Goal: Information Seeking & Learning: Learn about a topic

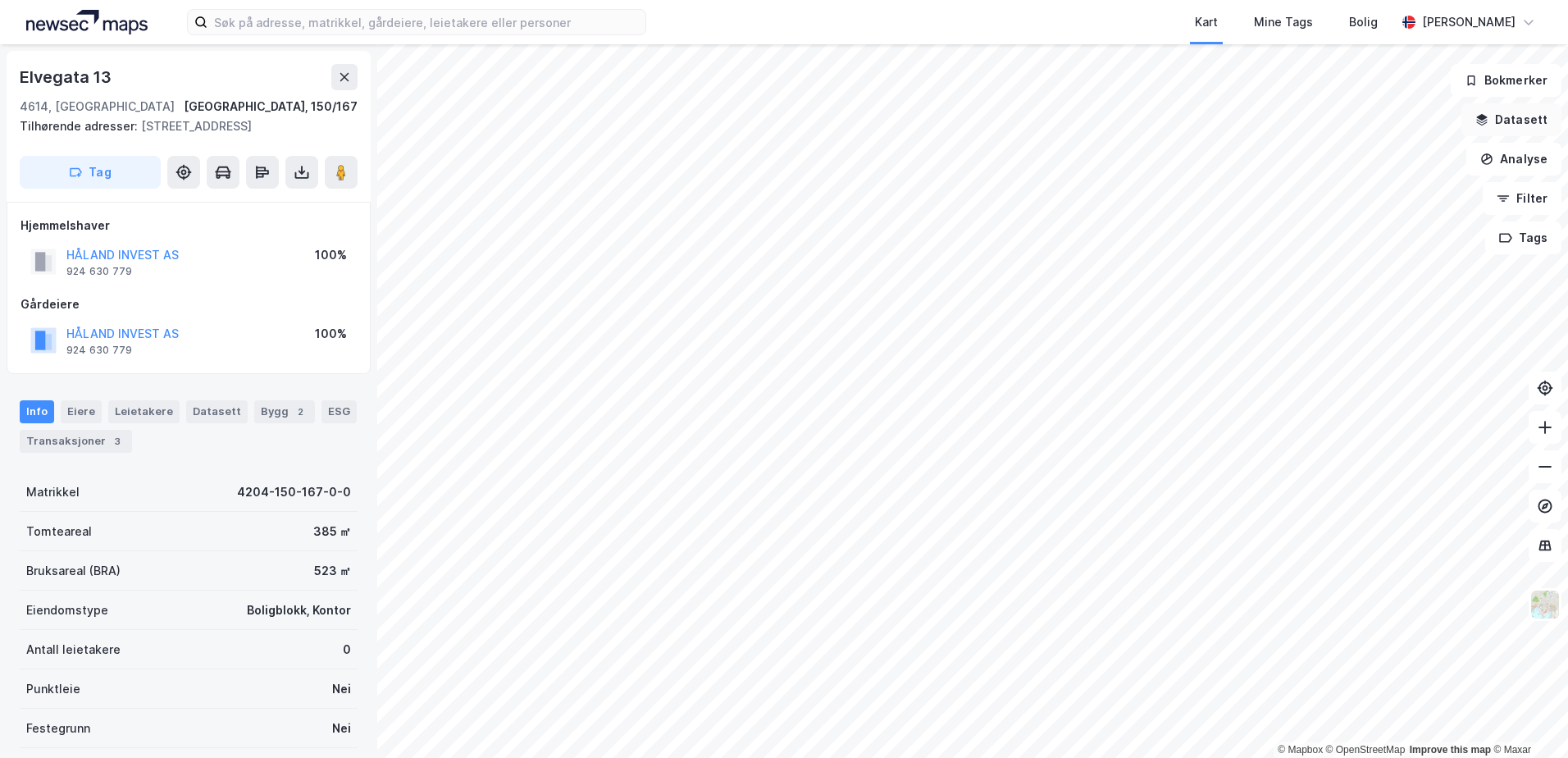
click at [1488, 117] on icon "button" at bounding box center [1482, 117] width 11 height 6
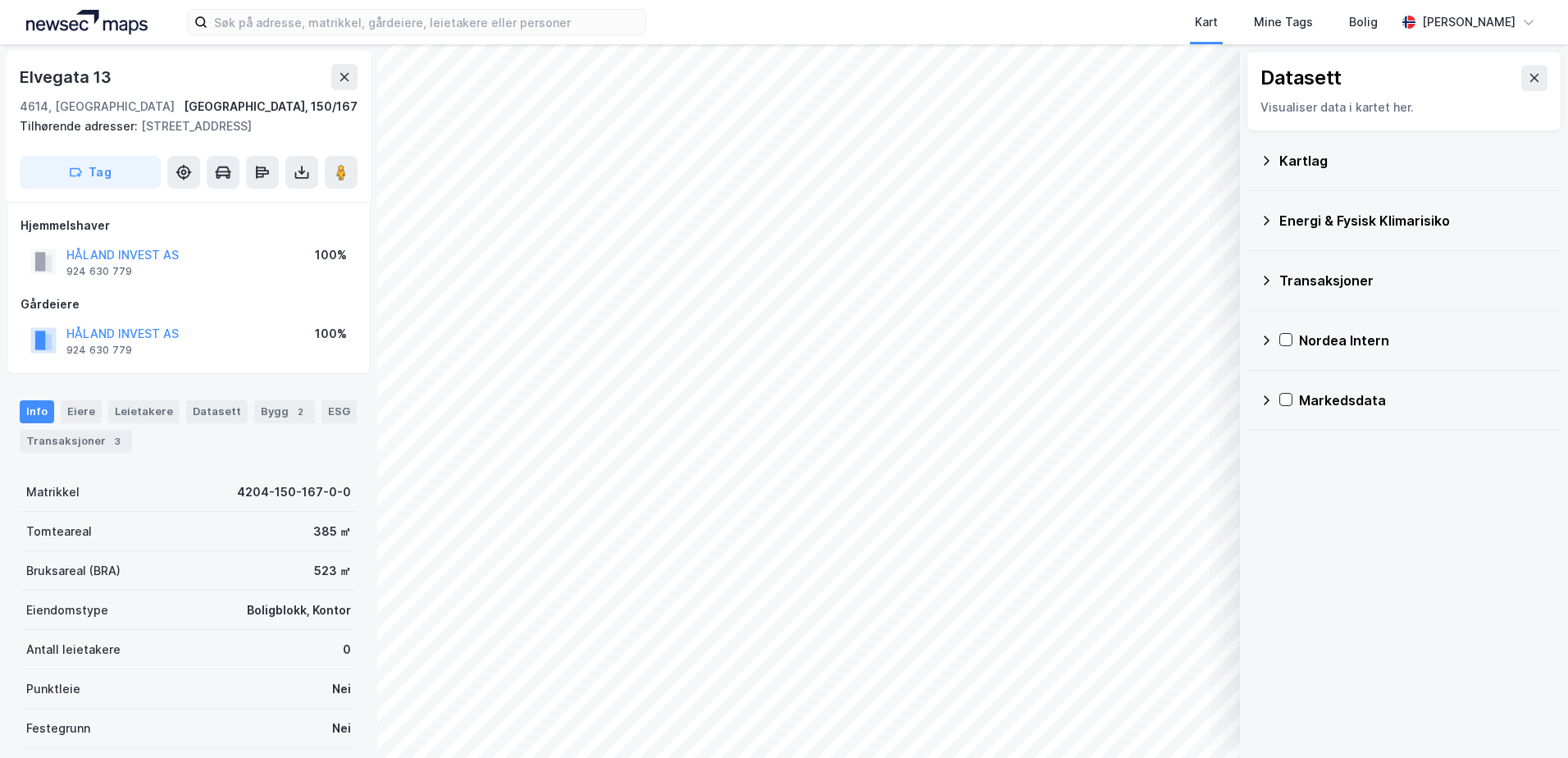
click at [1275, 157] on div "Kartlag" at bounding box center [1403, 160] width 288 height 40
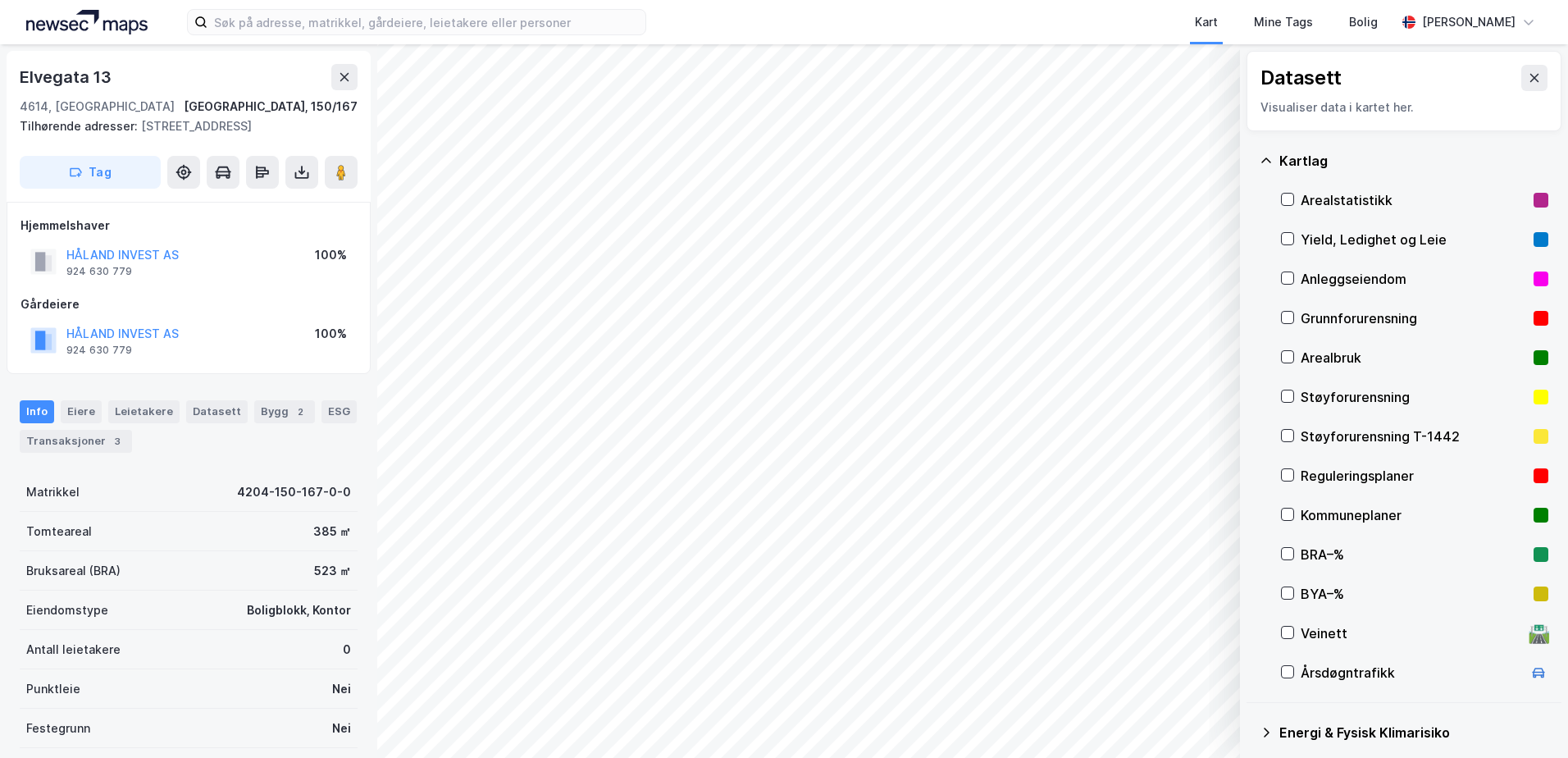
click at [1322, 310] on div "Grunnforurensning" at bounding box center [1414, 318] width 227 height 19
click at [1322, 314] on div "Grunnforurensning" at bounding box center [1414, 318] width 227 height 19
click at [1268, 157] on icon at bounding box center [1266, 160] width 13 height 13
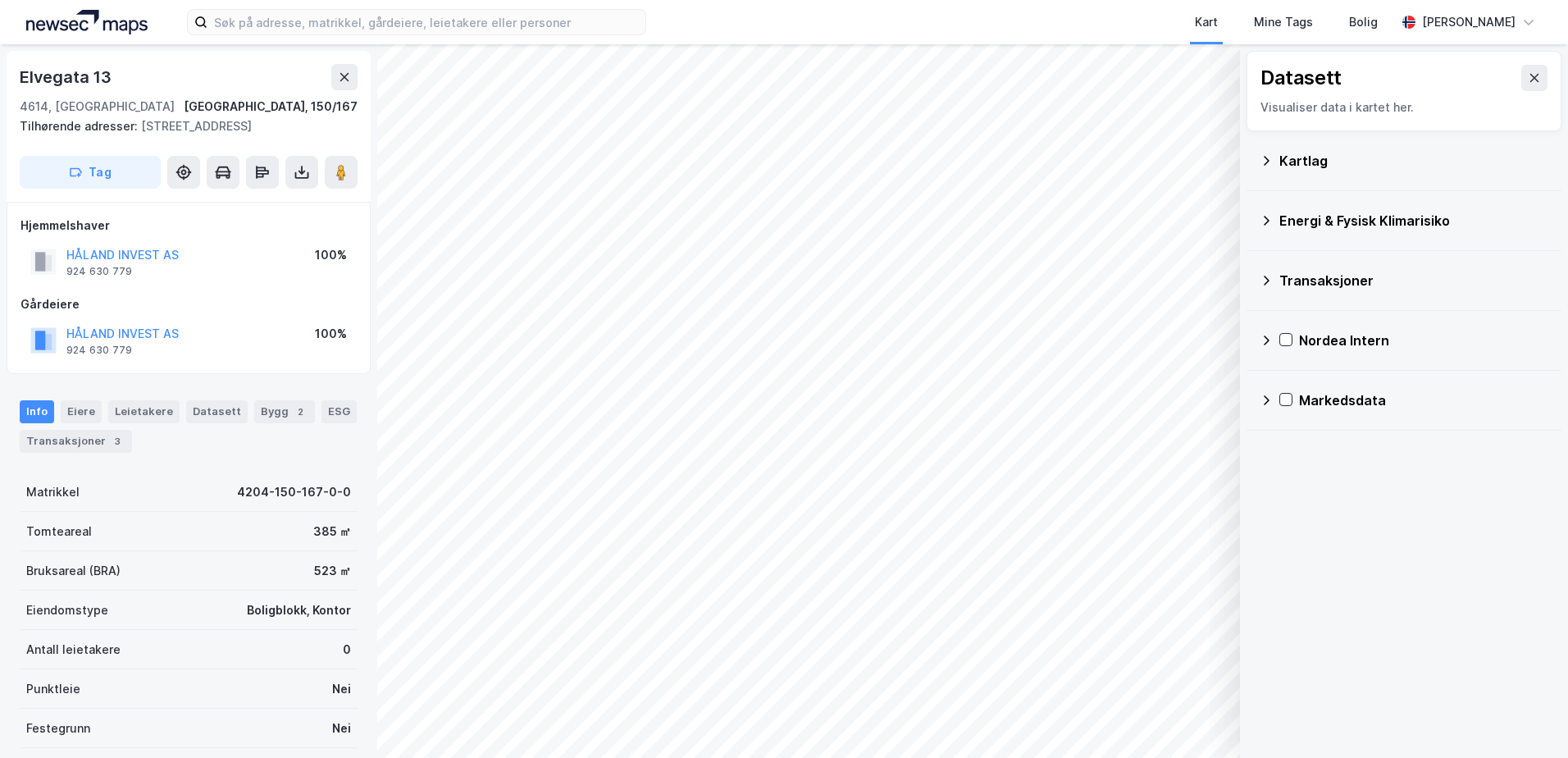
click at [1287, 217] on div "Energi & Fysisk Klimarisiko" at bounding box center [1414, 220] width 269 height 19
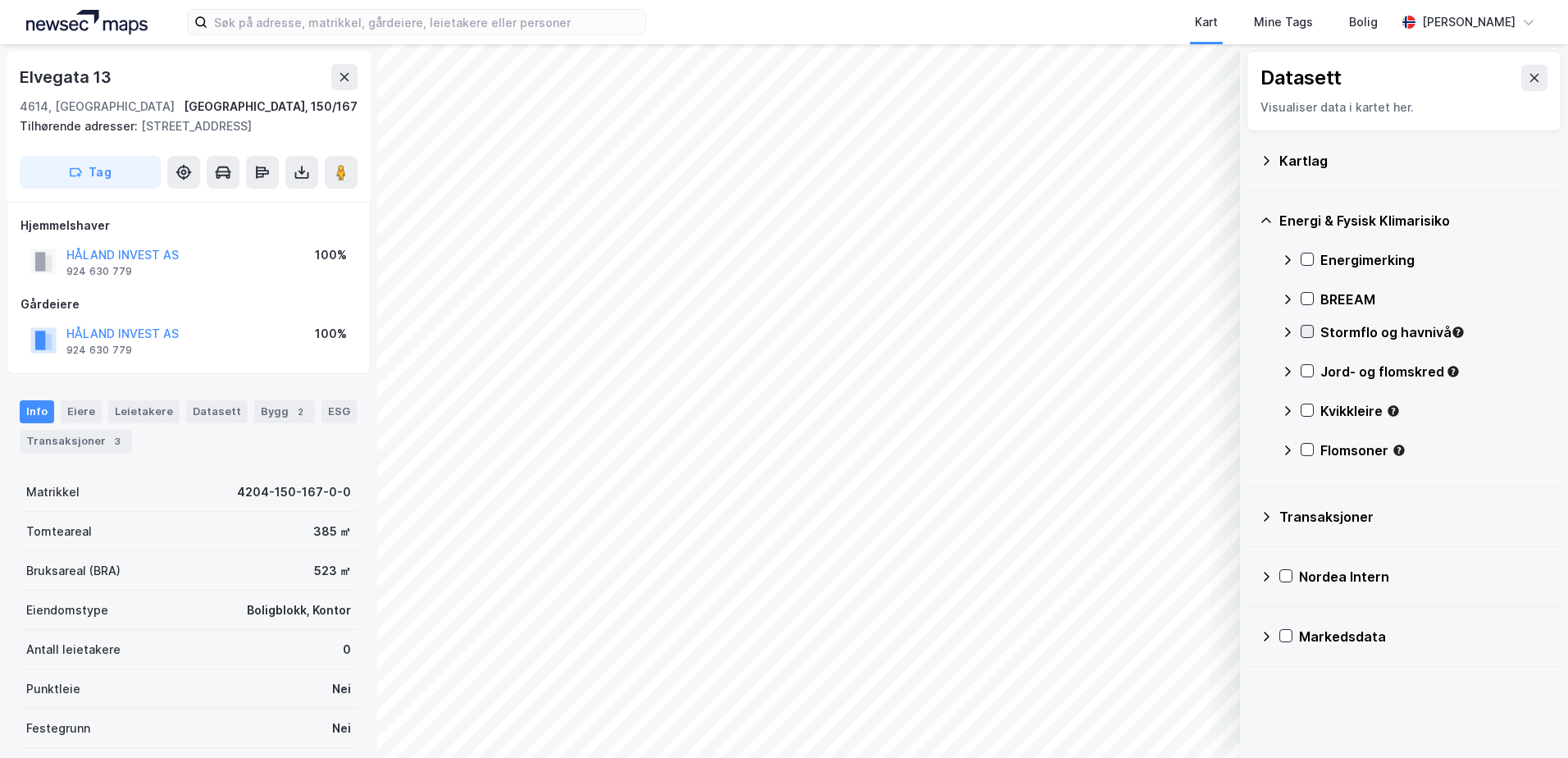
click at [1308, 331] on icon at bounding box center [1307, 331] width 11 height 11
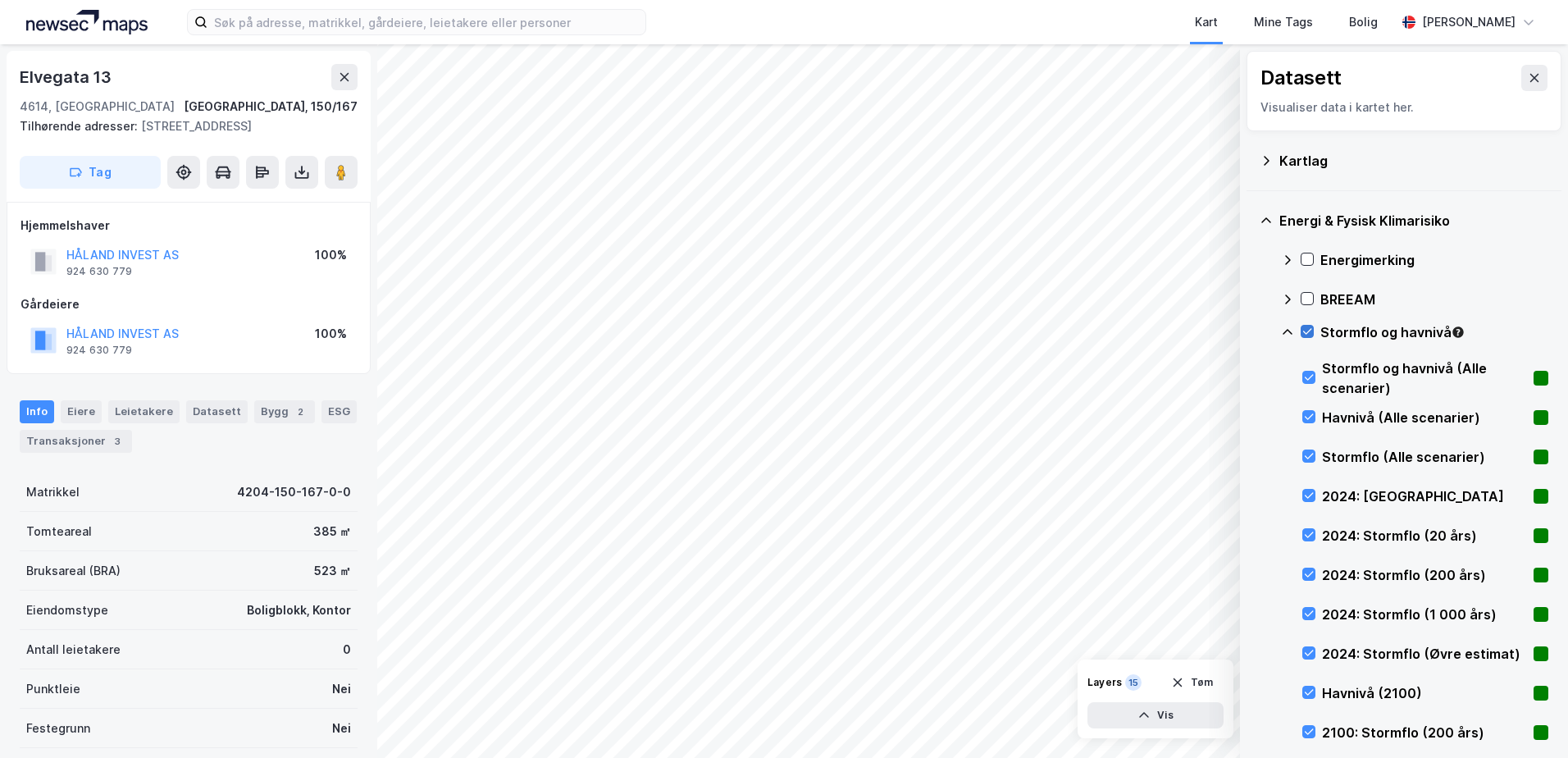
click at [1308, 331] on icon at bounding box center [1307, 331] width 11 height 11
click at [1288, 330] on icon at bounding box center [1287, 332] width 10 height 6
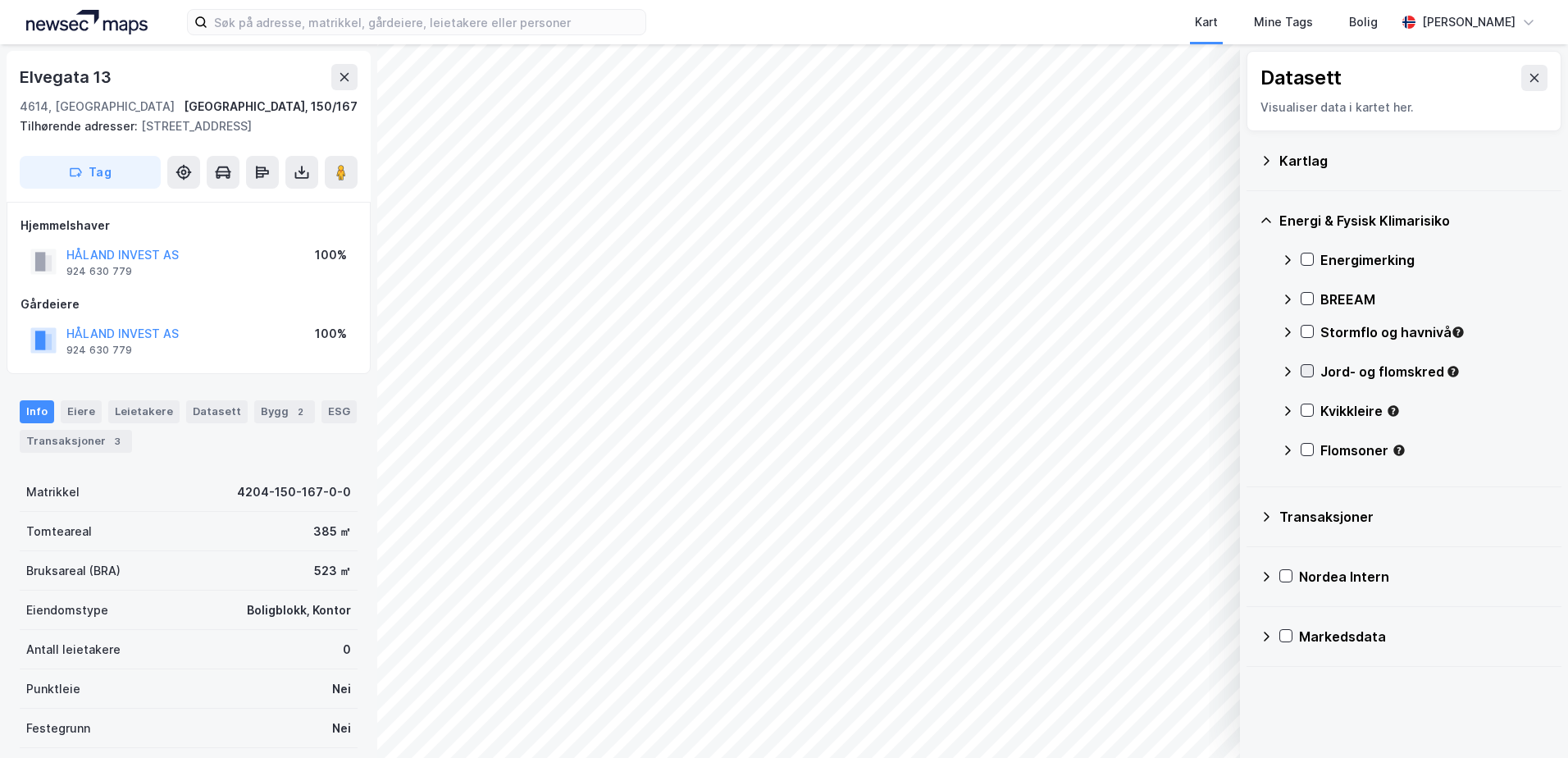
click at [1307, 369] on icon at bounding box center [1307, 370] width 11 height 11
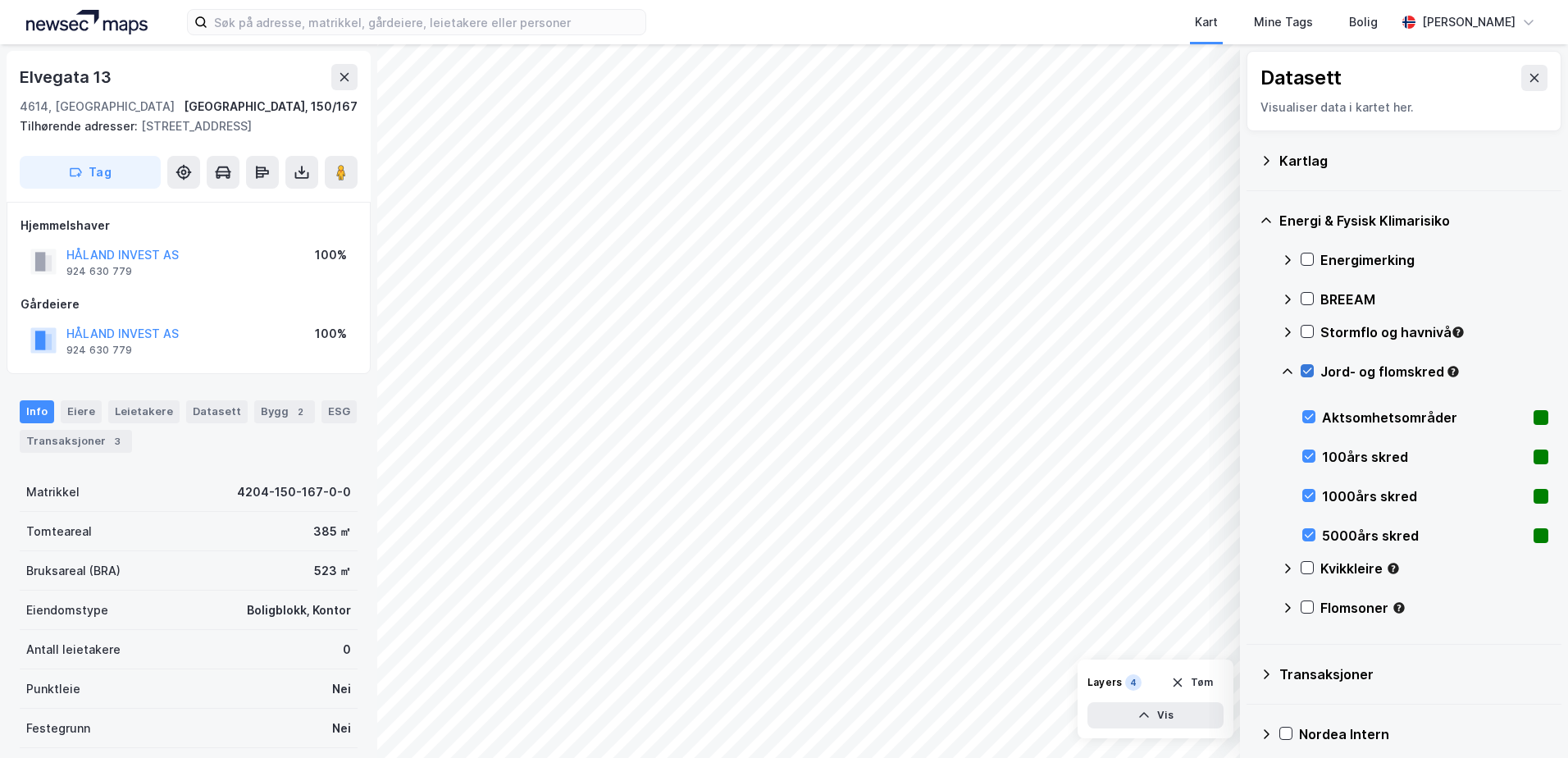
click at [1307, 369] on icon at bounding box center [1307, 370] width 11 height 11
click at [1286, 366] on icon at bounding box center [1287, 371] width 13 height 13
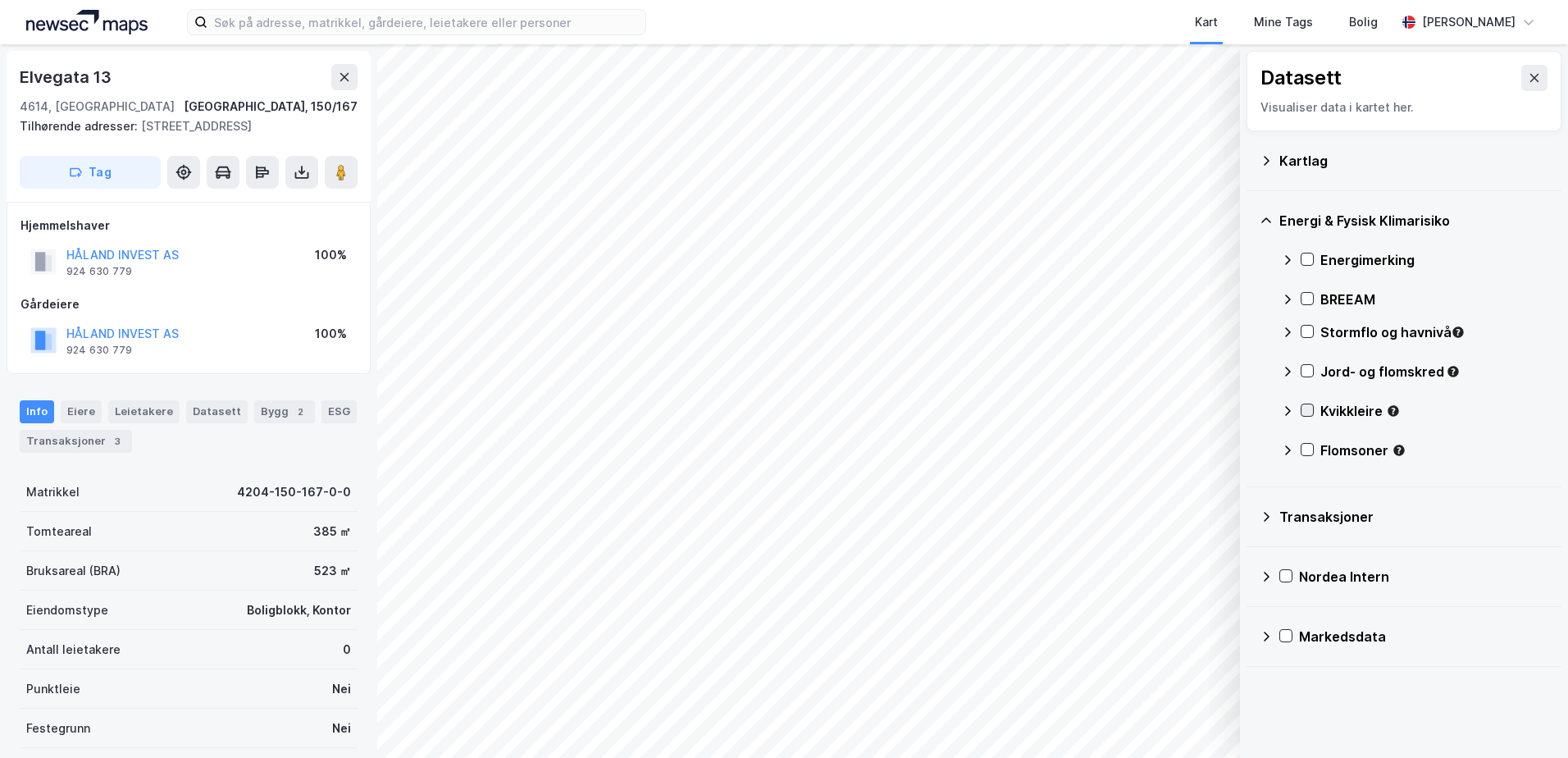
click at [1305, 407] on icon at bounding box center [1307, 410] width 11 height 11
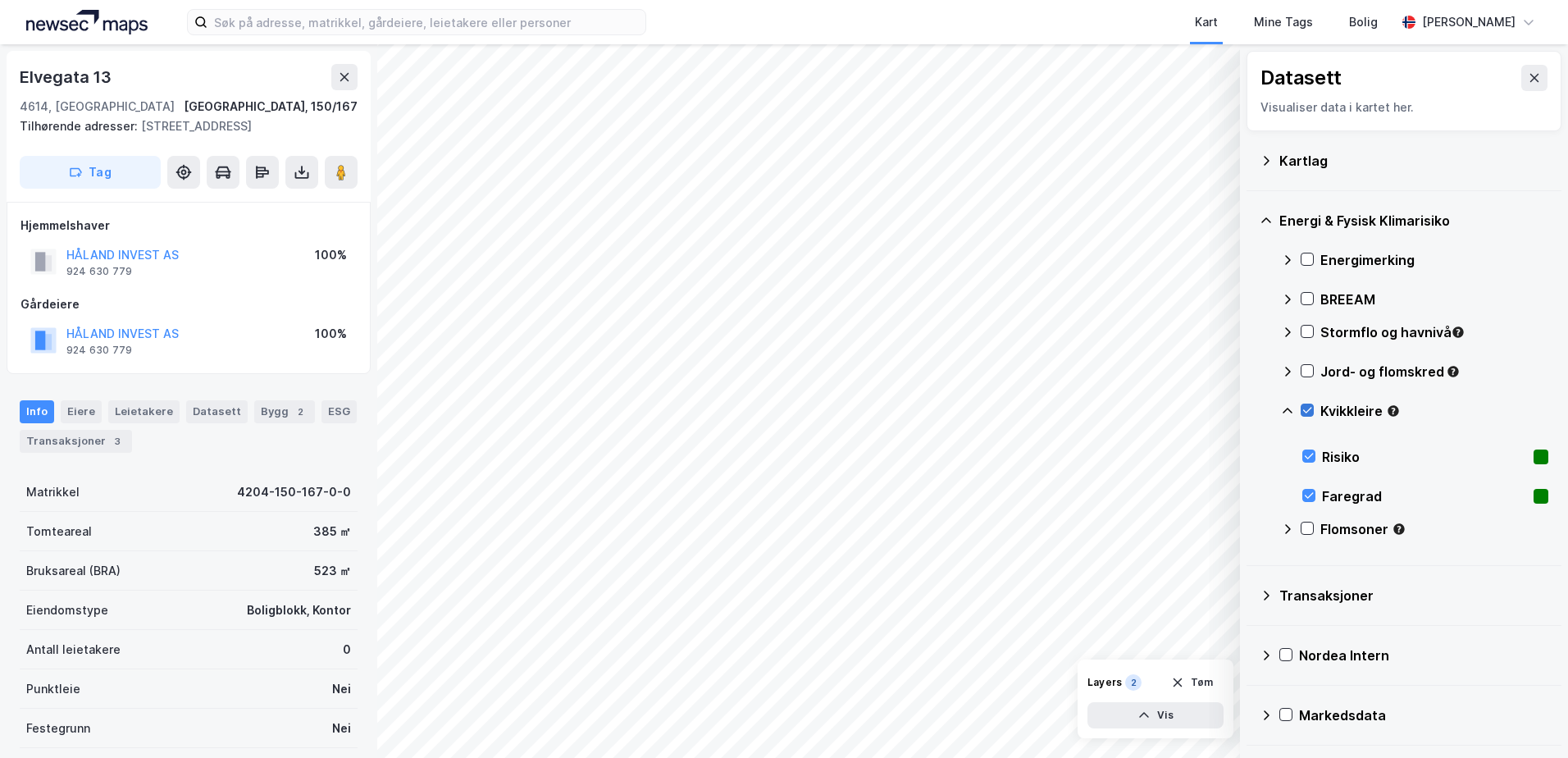
click at [1305, 407] on icon at bounding box center [1307, 410] width 11 height 11
click at [1281, 407] on div "Energi & Fysisk Klimarisiko Energimerking BREEAM Stormflo og havnivå Jord- og f…" at bounding box center [1404, 378] width 315 height 375
click at [1288, 409] on icon at bounding box center [1287, 411] width 13 height 13
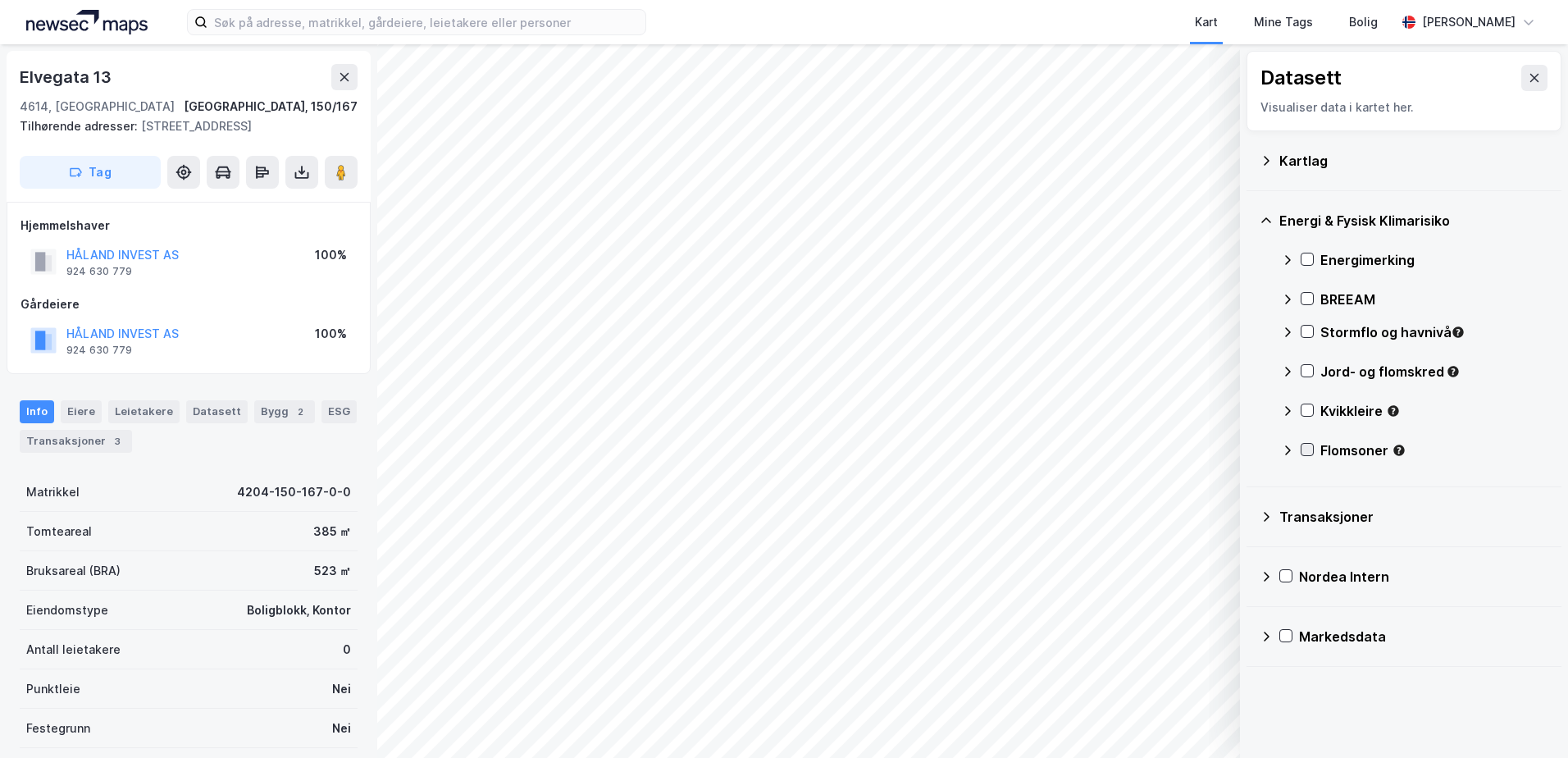
click at [1305, 445] on icon at bounding box center [1307, 449] width 11 height 11
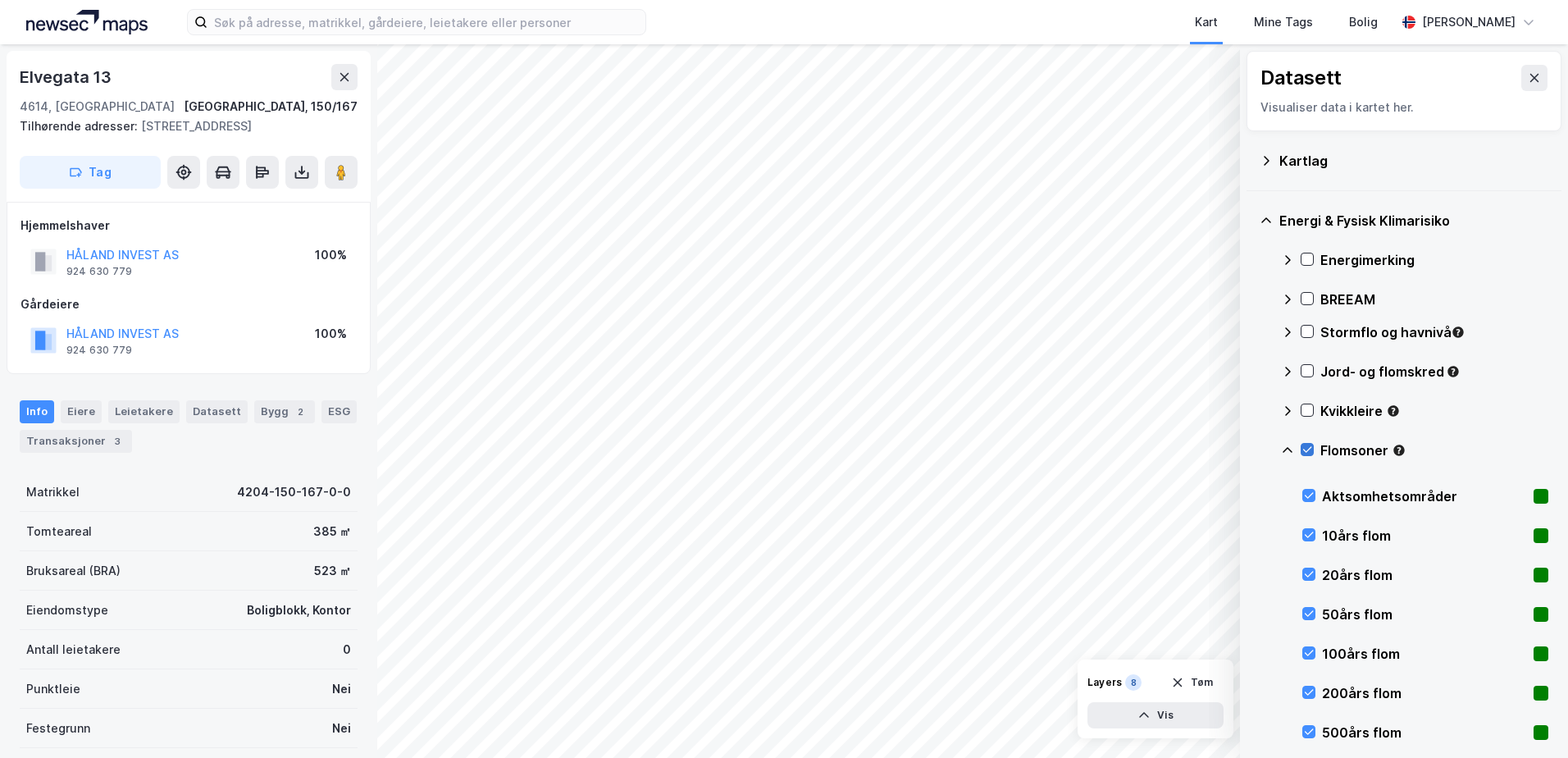
click at [1306, 446] on icon at bounding box center [1307, 449] width 11 height 11
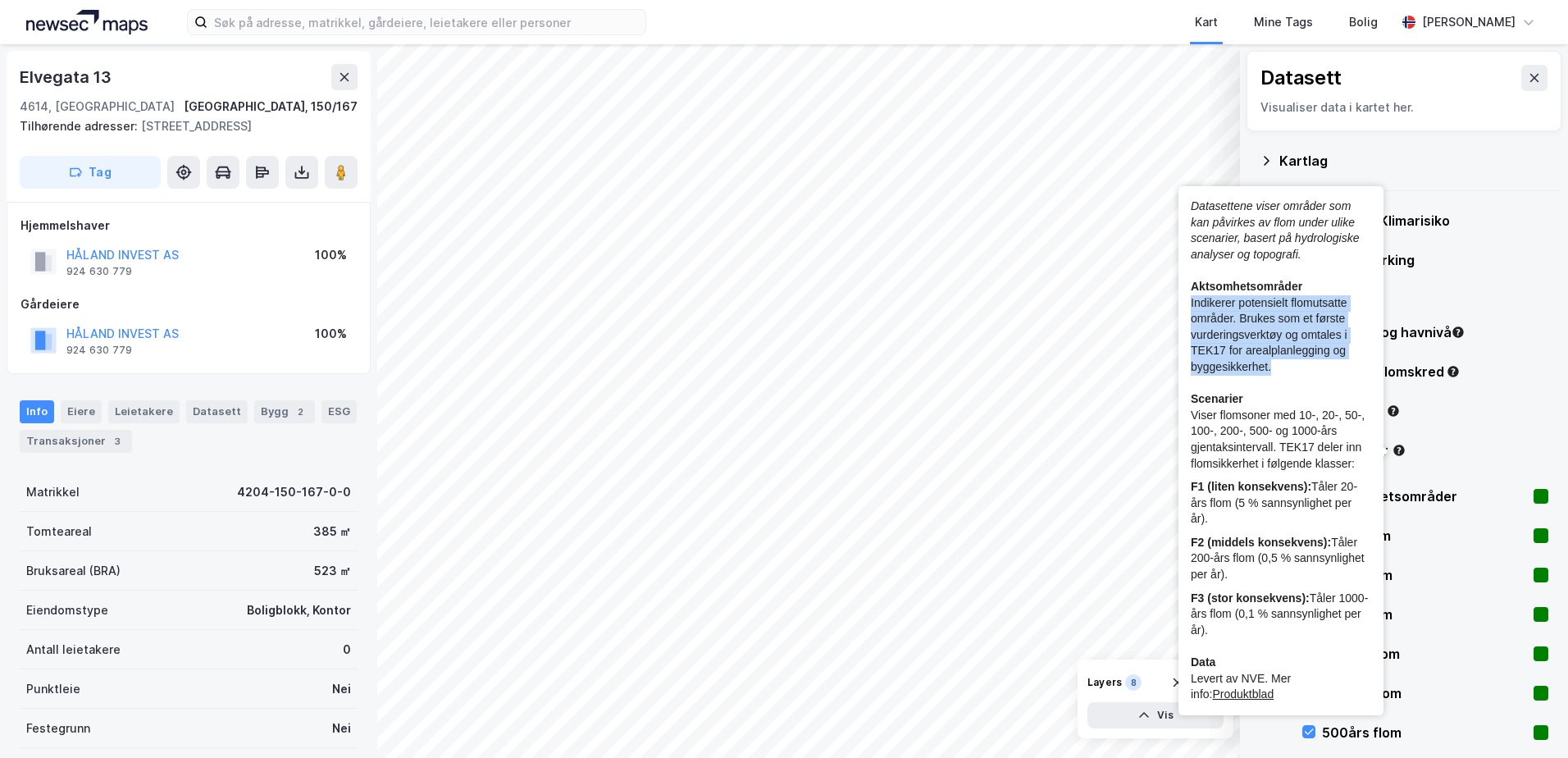
copy div "Indikerer potensielt flomutsatte områder. Brukes som et første vurderingsverktø…"
drag, startPoint x: 1271, startPoint y: 369, endPoint x: 1190, endPoint y: 302, distance: 105.1
click at [1190, 302] on div "Datasettene viser områder som kan påvirkes av flom under ulike scenarier, baser…" at bounding box center [1281, 450] width 205 height 529
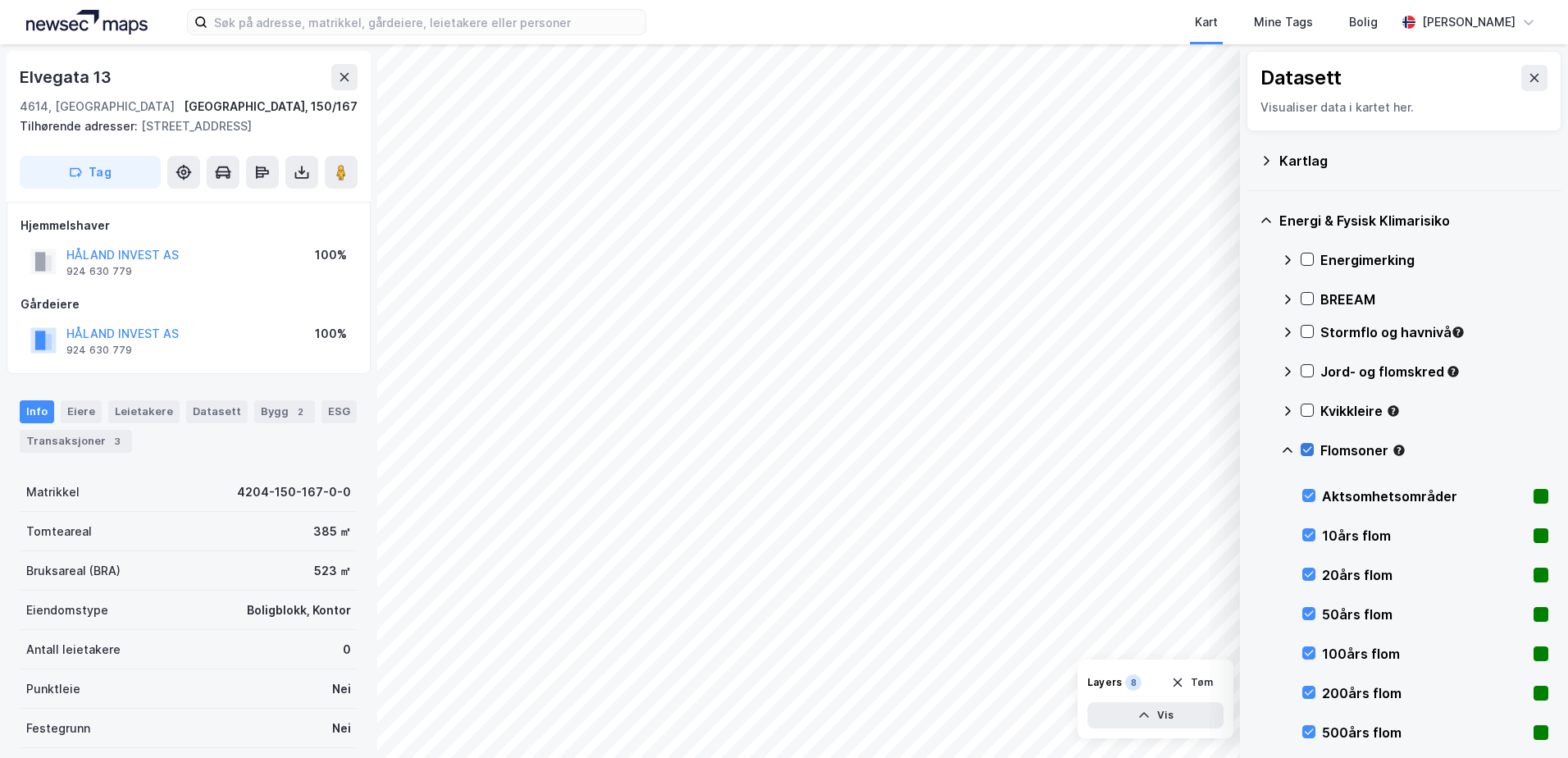
click at [1307, 445] on icon at bounding box center [1307, 449] width 11 height 11
drag, startPoint x: 1288, startPoint y: 449, endPoint x: 1291, endPoint y: 417, distance: 32.1
click at [1288, 447] on icon at bounding box center [1287, 450] width 13 height 13
